Goal: Information Seeking & Learning: Stay updated

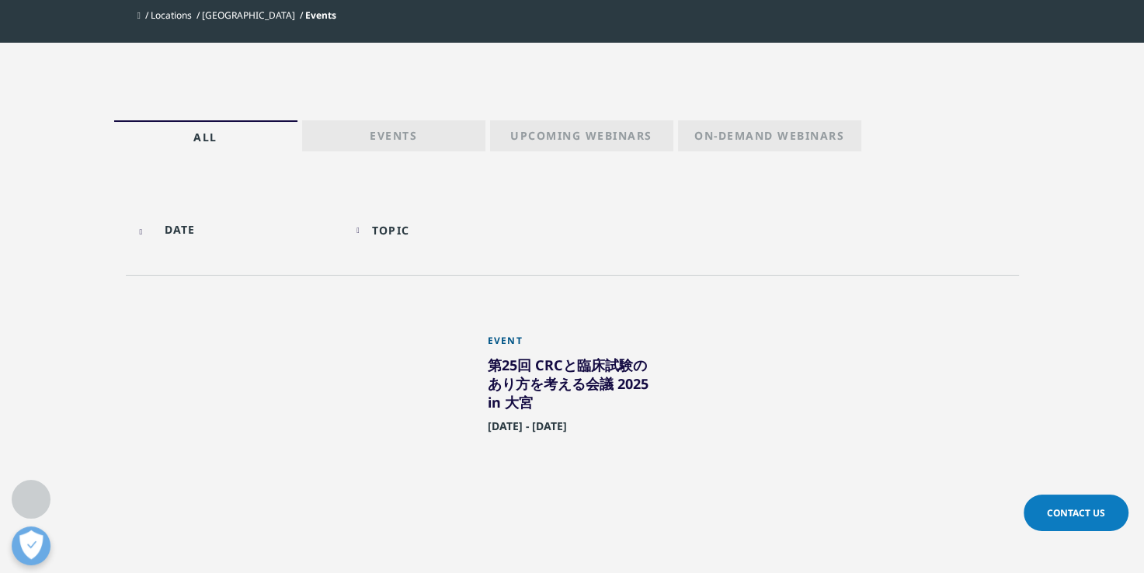
scroll to position [304, 0]
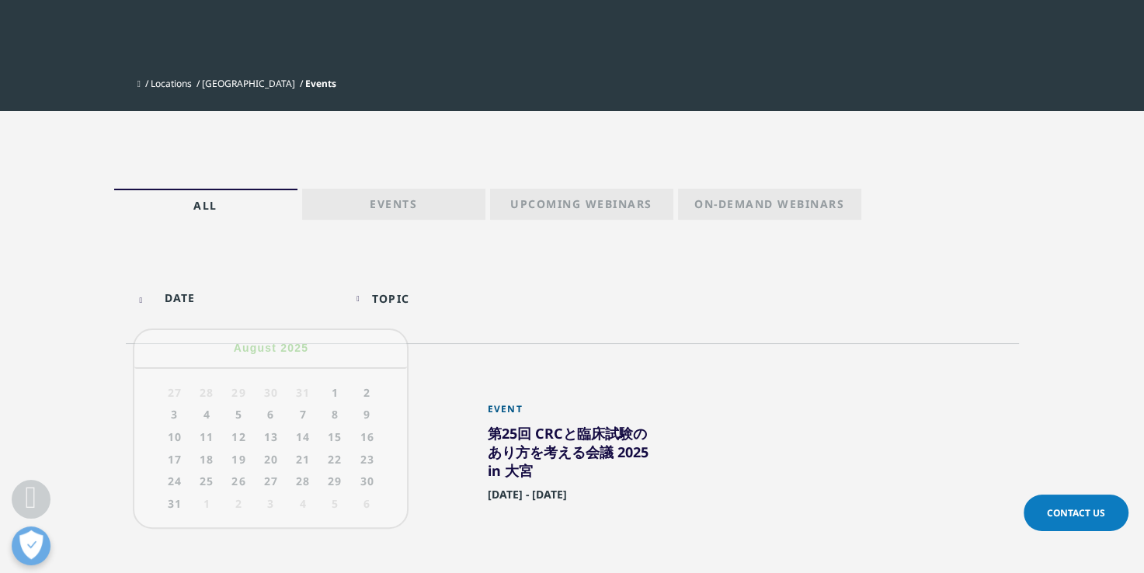
click at [180, 297] on input "text" at bounding box center [238, 297] width 208 height 35
click at [400, 303] on div "Topic" at bounding box center [390, 298] width 37 height 15
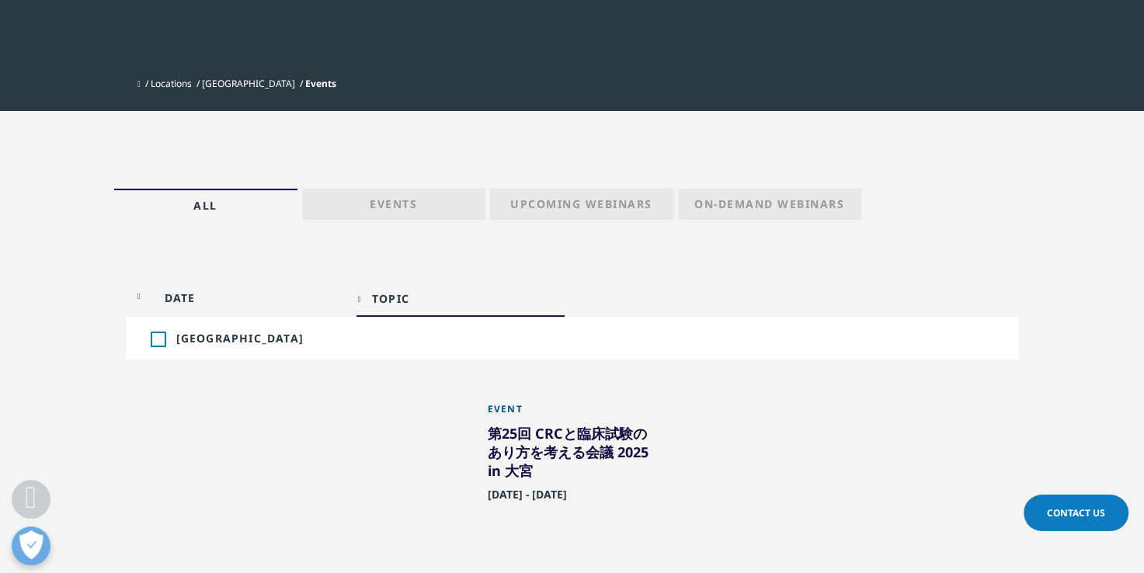
click at [165, 336] on div "Toggle Japan 1" at bounding box center [280, 338] width 259 height 15
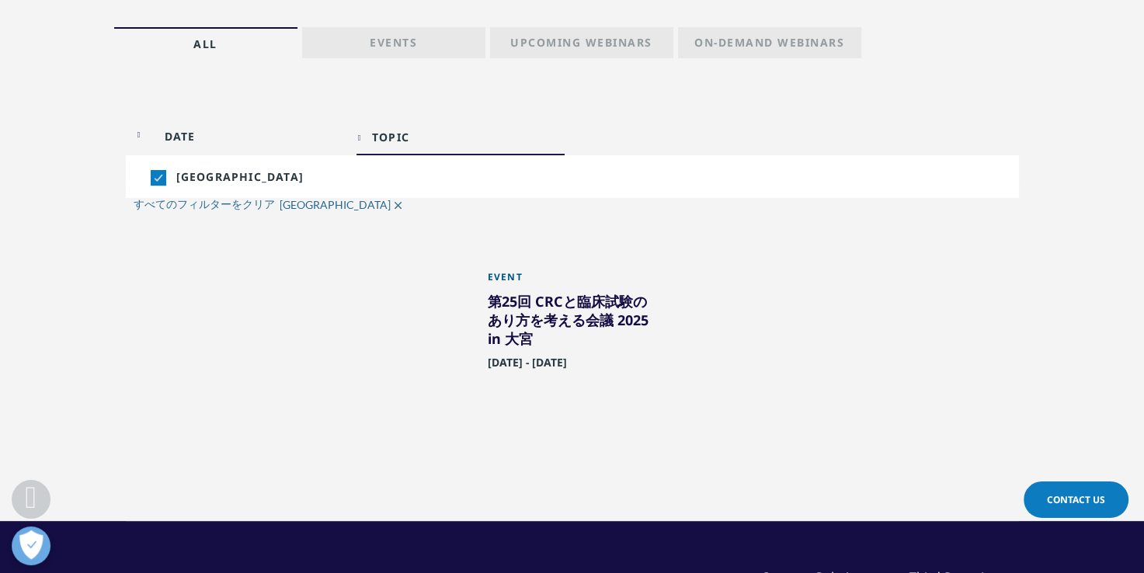
scroll to position [460, 0]
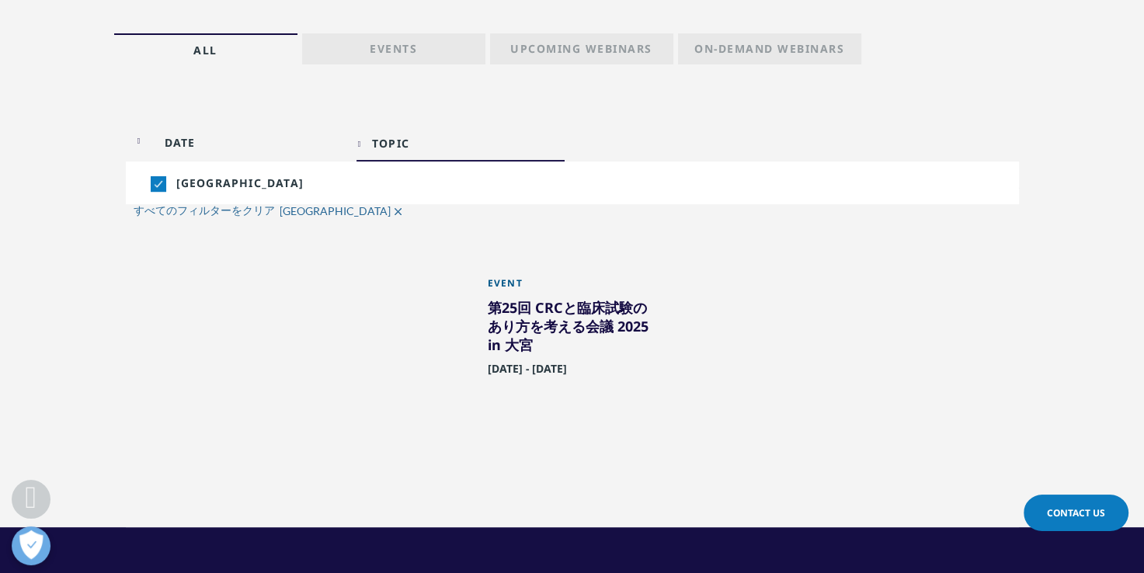
click at [669, 79] on div "All Events Upcoming Webinars On-Demand Webinars" at bounding box center [572, 241] width 1144 height 571
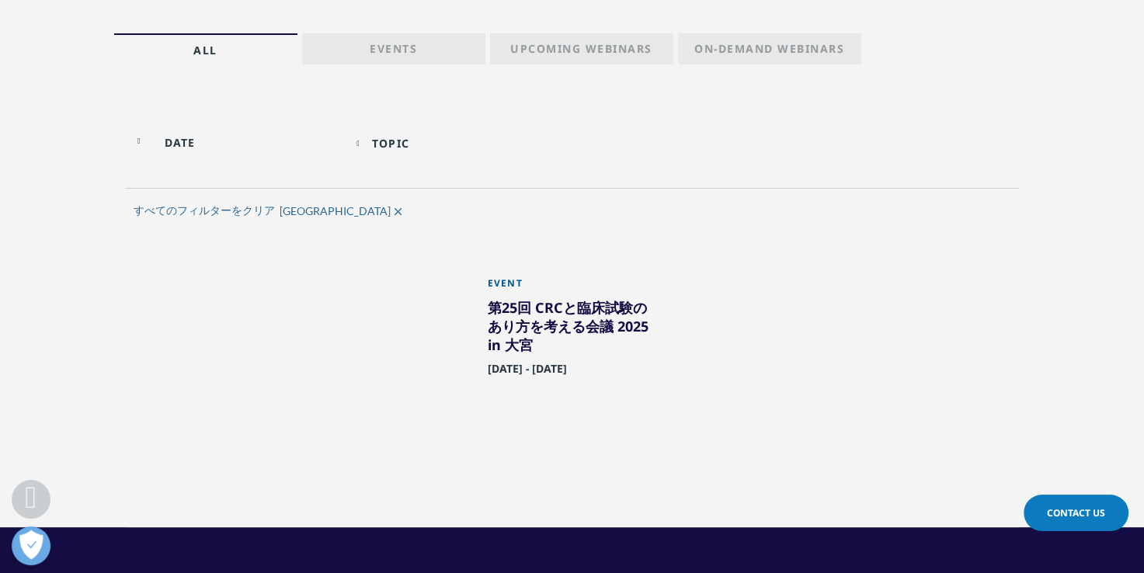
click at [134, 136] on div at bounding box center [238, 142] width 208 height 35
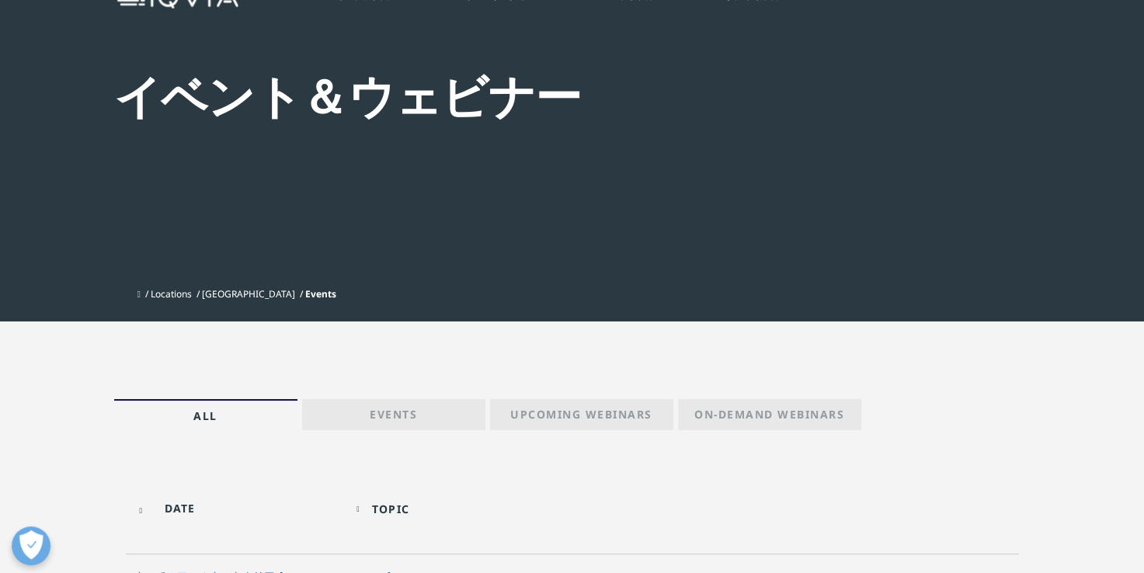
scroll to position [103, 0]
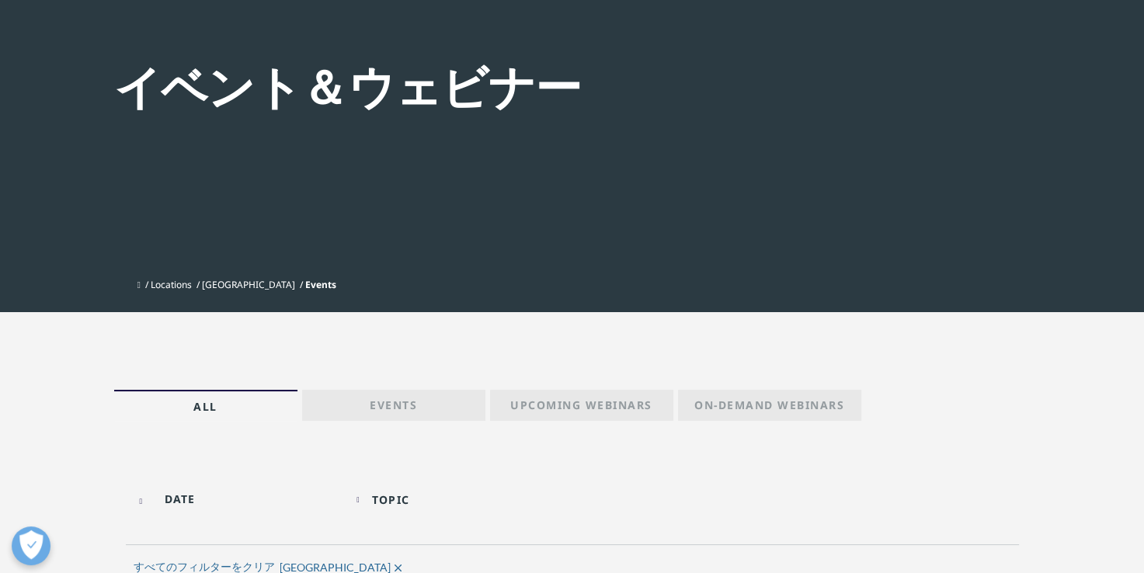
click at [391, 405] on p "Events" at bounding box center [393, 409] width 47 height 22
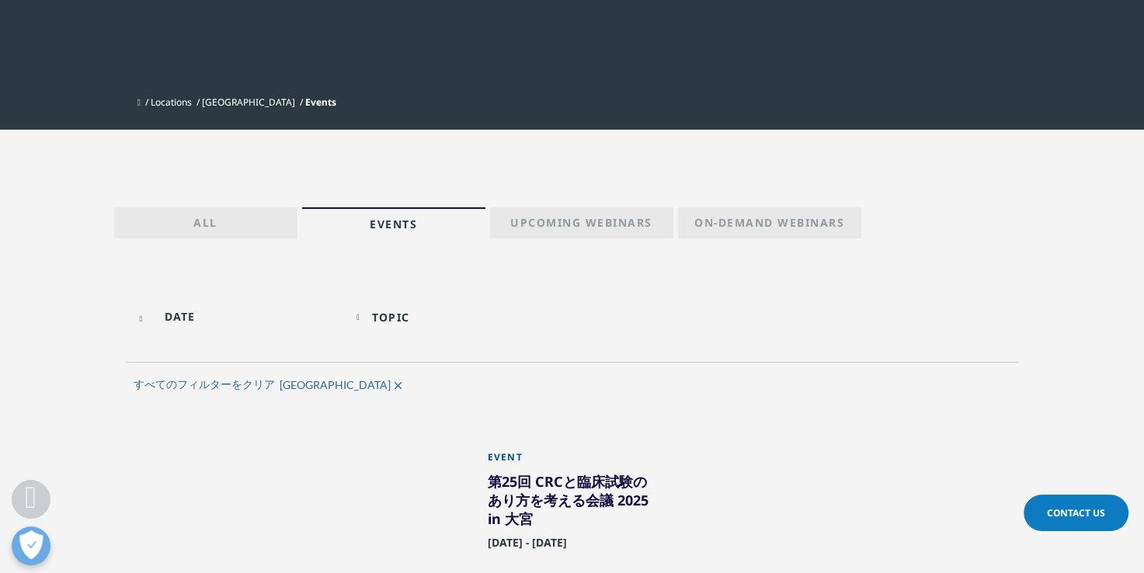
scroll to position [311, 0]
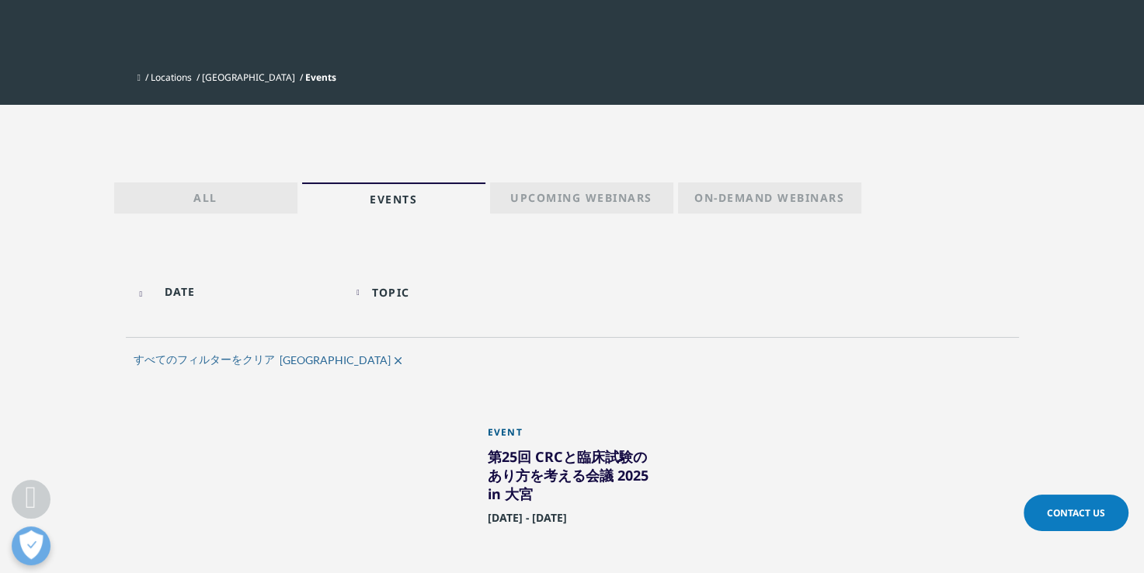
click at [589, 203] on p "Upcoming Webinars" at bounding box center [581, 201] width 142 height 22
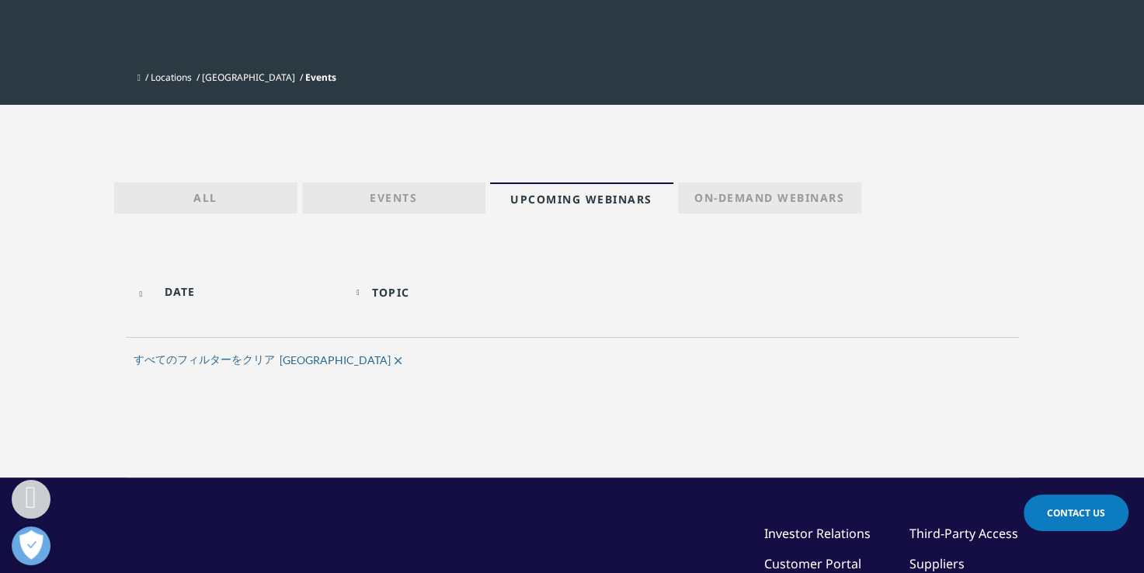
click at [145, 296] on div at bounding box center [238, 291] width 208 height 35
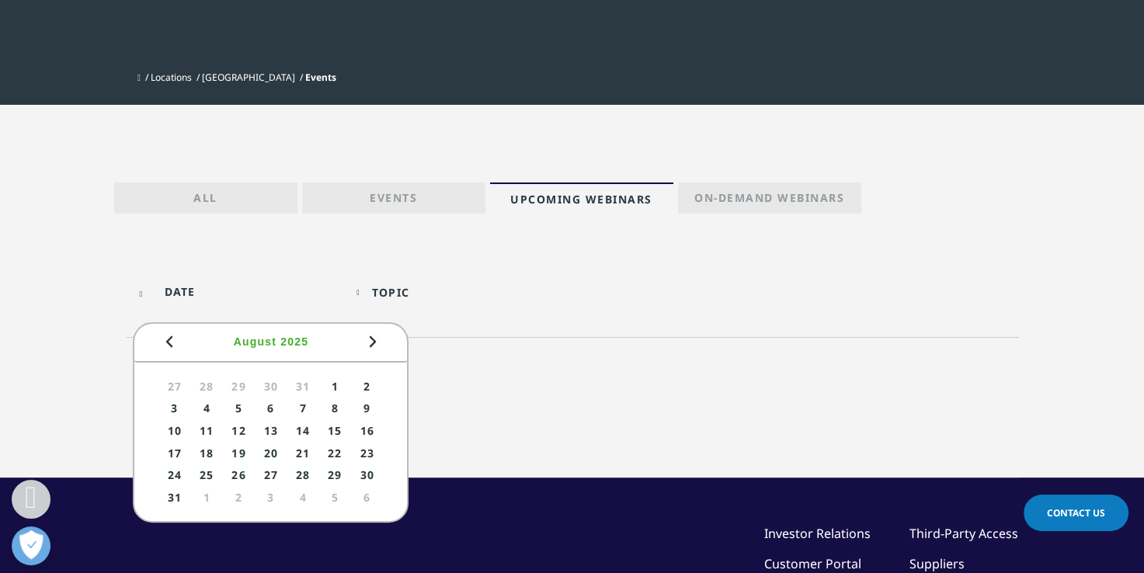
click at [307, 448] on link "21" at bounding box center [303, 452] width 29 height 19
type input "08/21/2025"
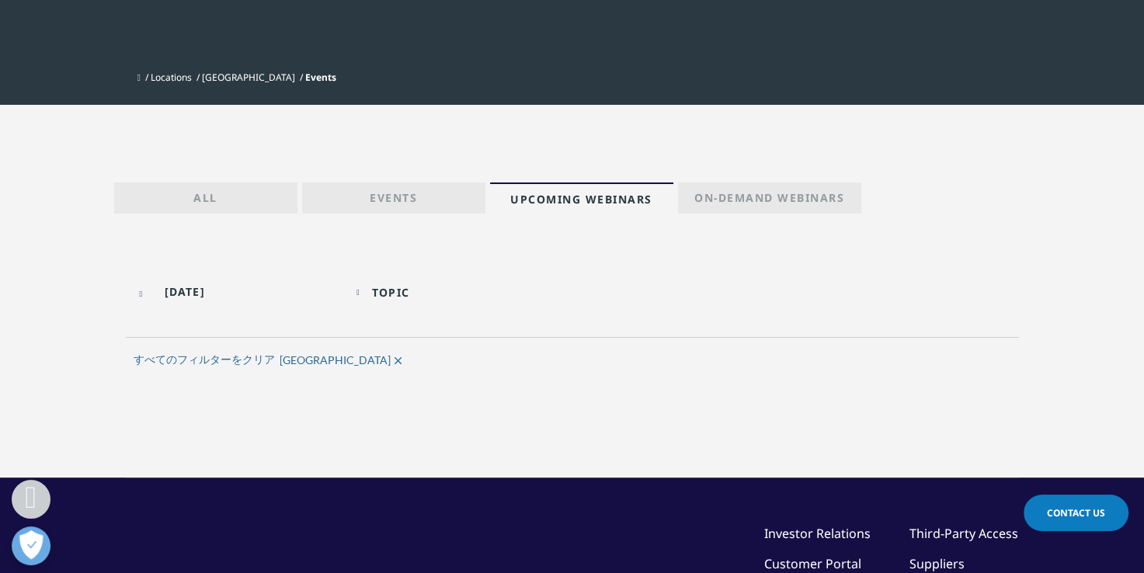
click at [396, 297] on div "Topic" at bounding box center [390, 292] width 37 height 15
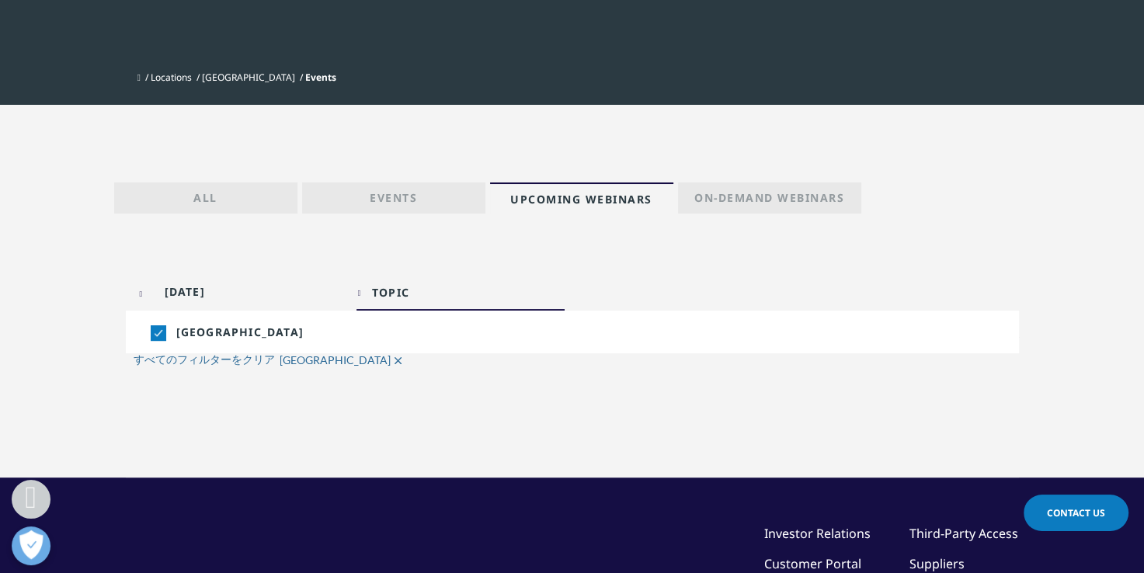
click at [155, 328] on div "Toggle" at bounding box center [158, 333] width 14 height 14
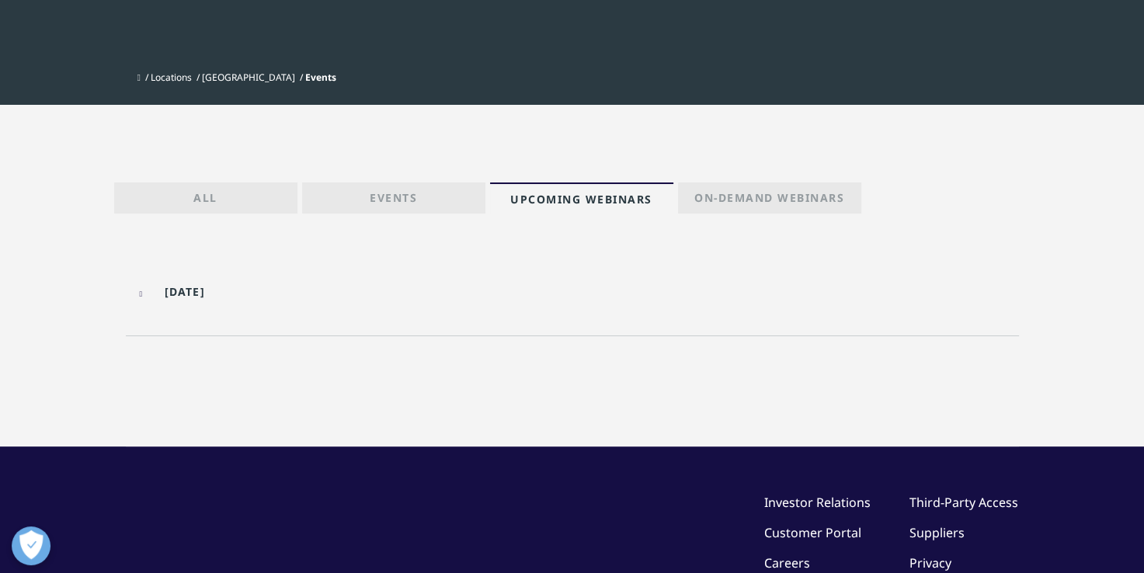
scroll to position [36, 0]
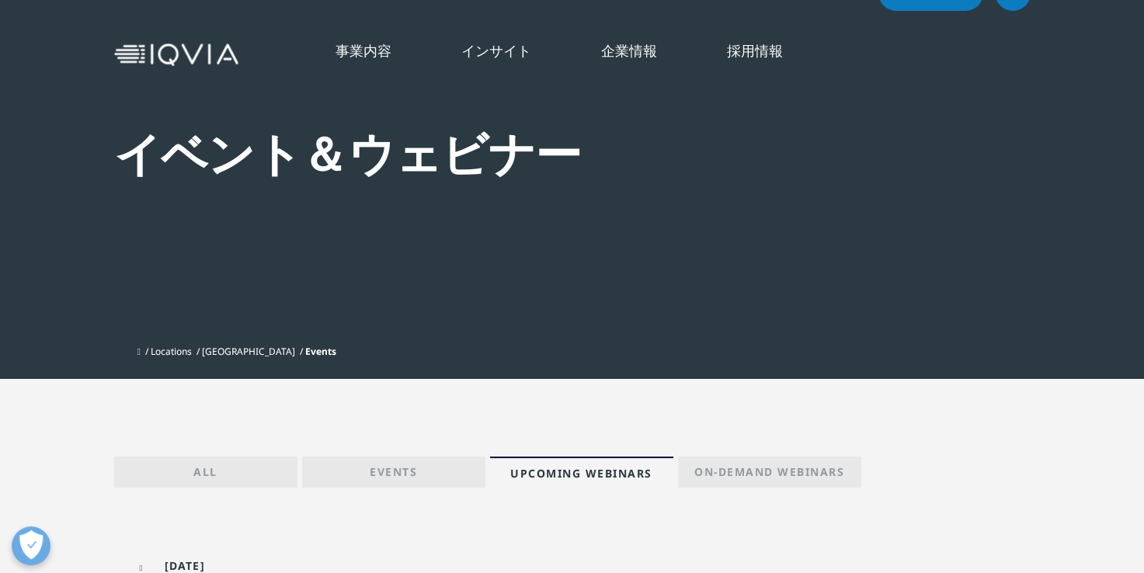
click at [534, 302] on div "イベント＆ウェビナー" at bounding box center [530, 226] width 832 height 223
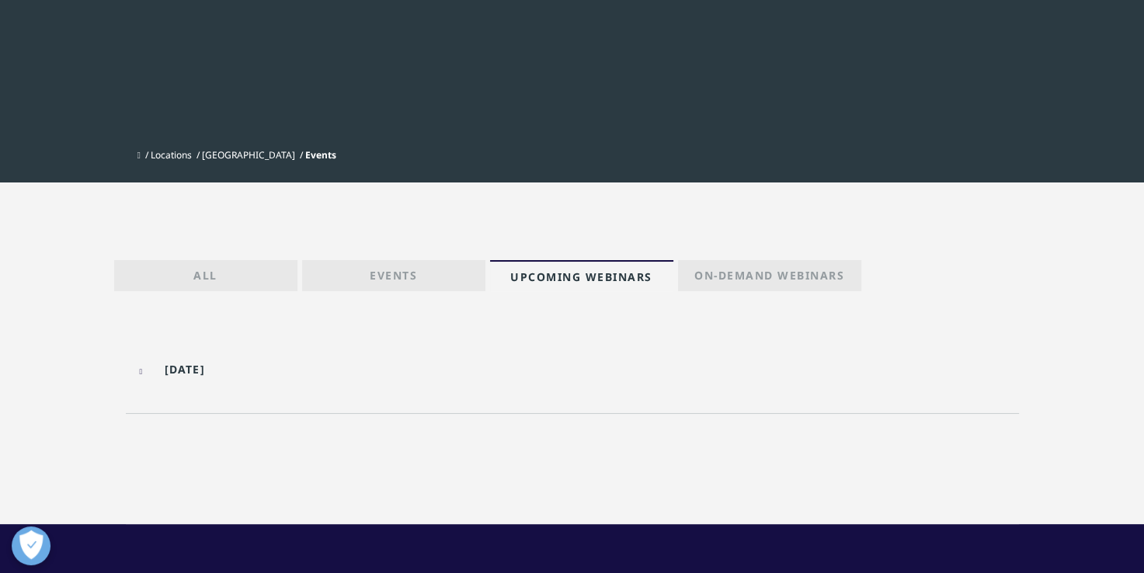
scroll to position [243, 0]
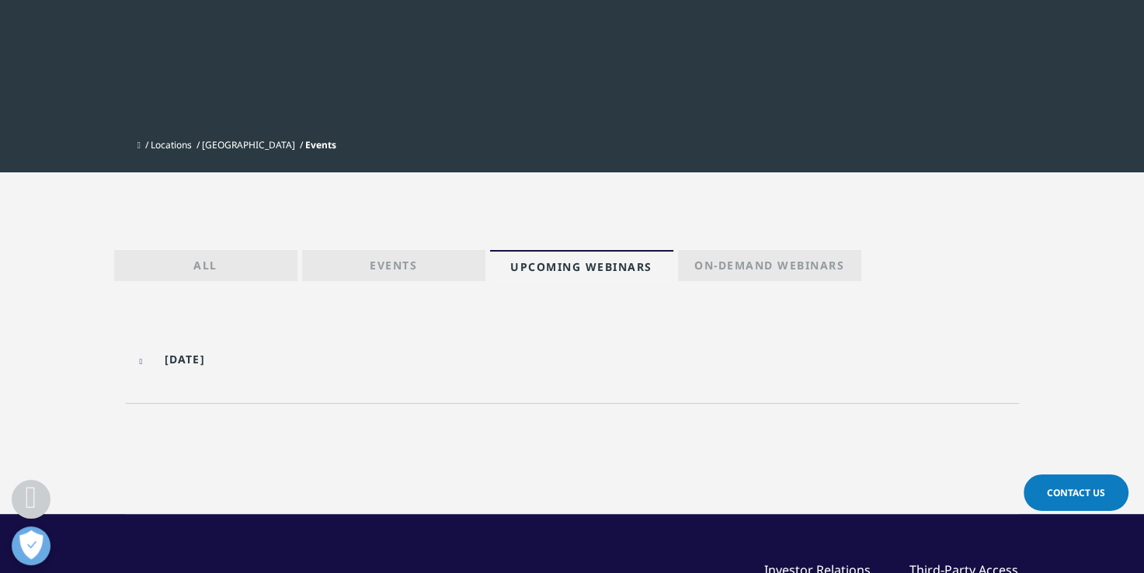
click at [209, 361] on input "08/21/2025" at bounding box center [238, 359] width 208 height 35
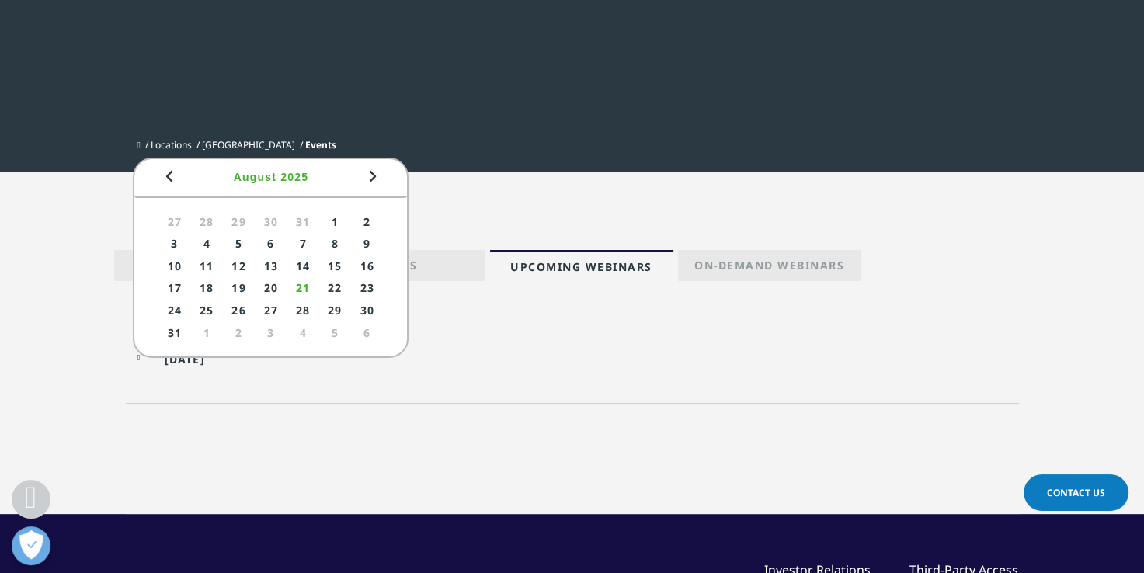
click at [162, 367] on input "08/21/2025" at bounding box center [238, 359] width 208 height 35
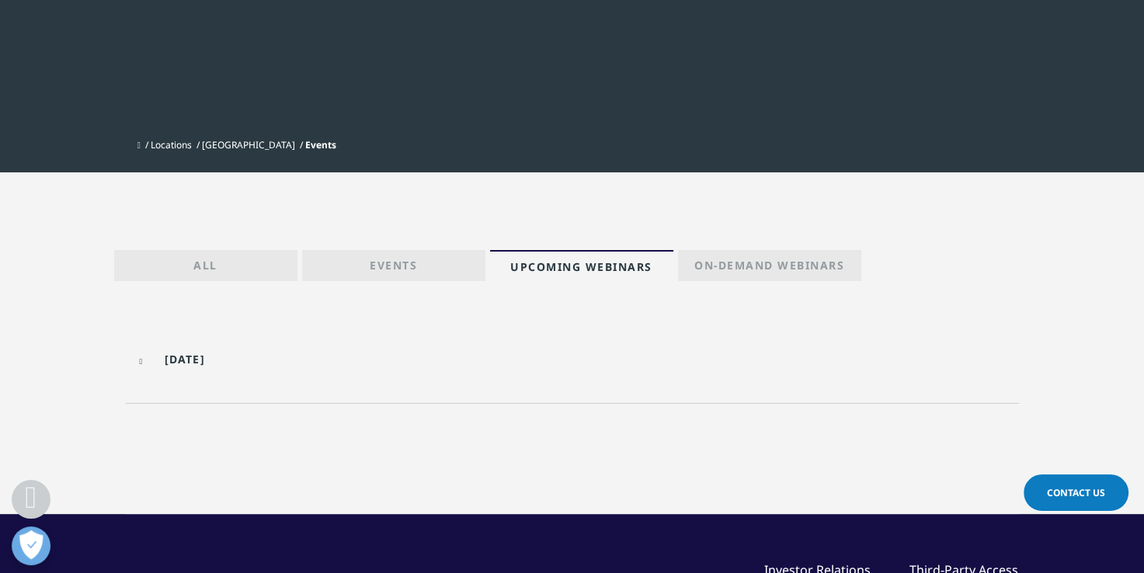
click at [931, 142] on ul "Locations Japan Events" at bounding box center [583, 145] width 893 height 28
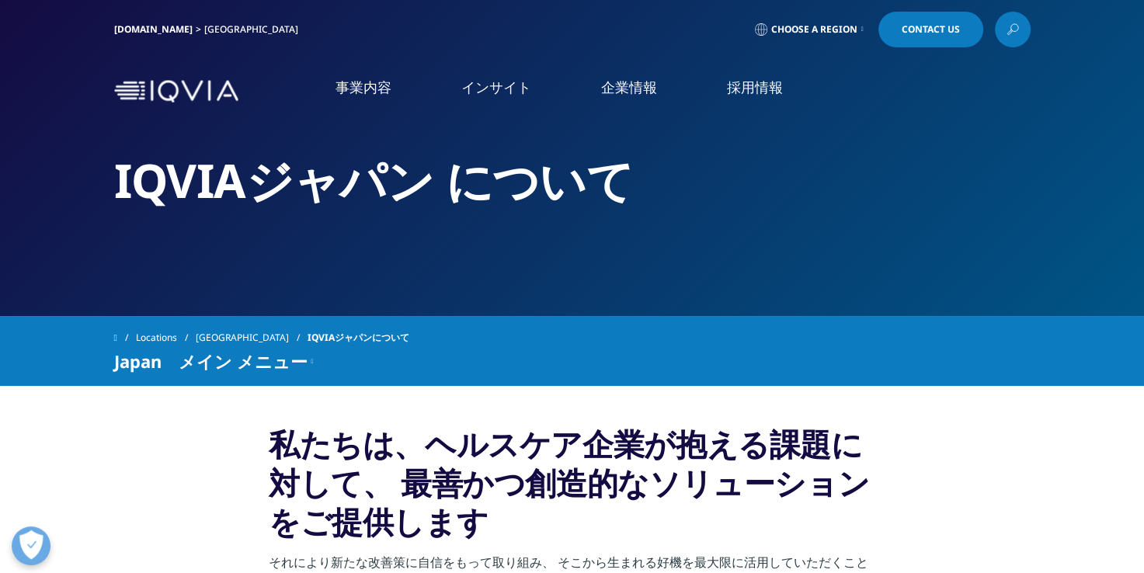
click at [487, 241] on link "イベント＆ウェビナー" at bounding box center [583, 239] width 373 height 18
